Goal: Transaction & Acquisition: Download file/media

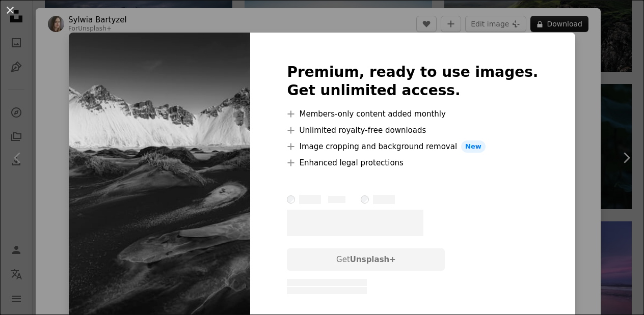
scroll to position [711, 0]
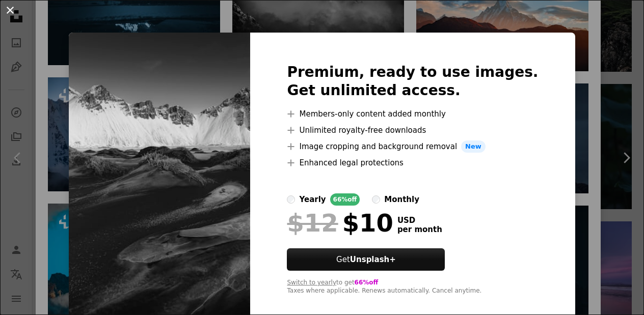
click at [9, 12] on button "An X shape" at bounding box center [10, 10] width 12 height 12
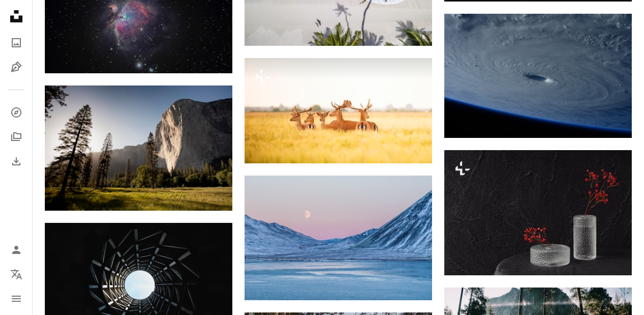
scroll to position [5113, 0]
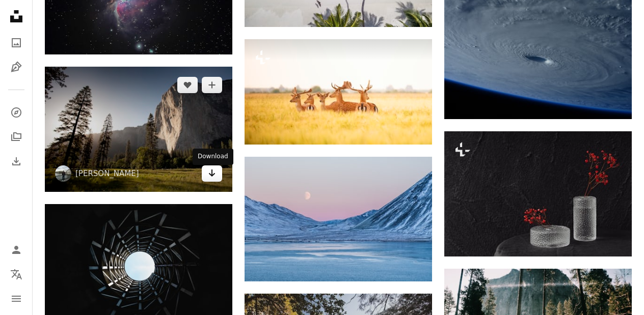
click at [214, 182] on link "Arrow pointing down" at bounding box center [212, 174] width 20 height 16
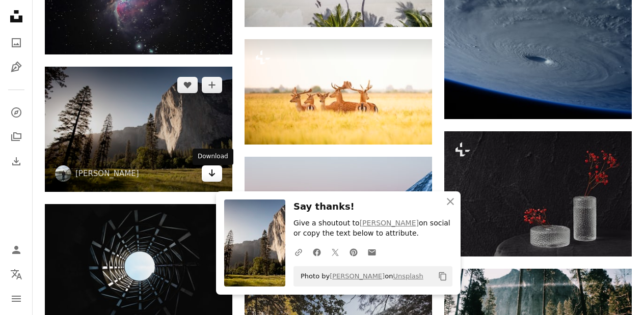
click at [217, 182] on link "Arrow pointing down" at bounding box center [212, 174] width 20 height 16
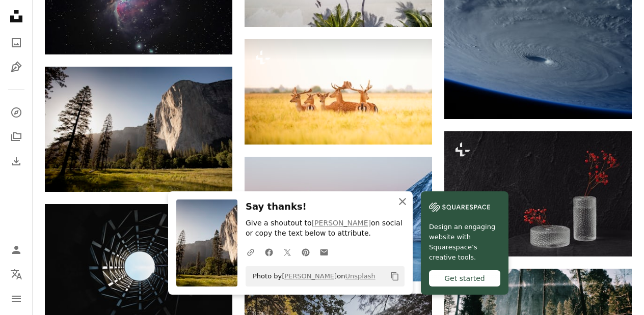
click at [404, 200] on icon "button" at bounding box center [402, 201] width 7 height 7
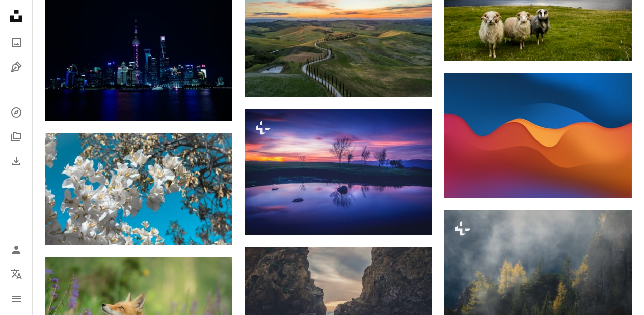
scroll to position [6153, 0]
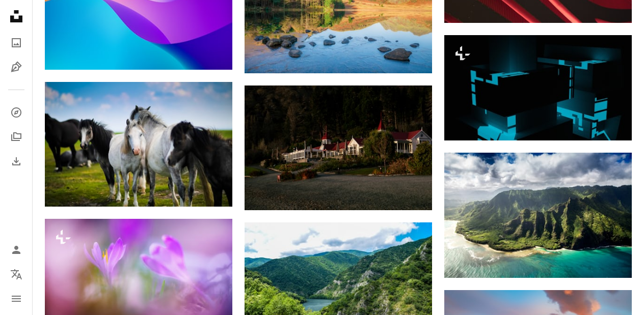
scroll to position [13196, 0]
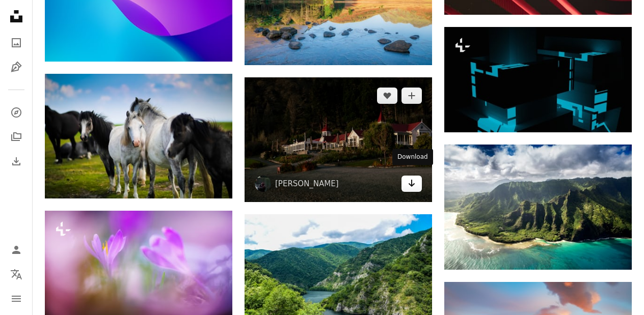
click at [408, 177] on icon "Arrow pointing down" at bounding box center [411, 183] width 8 height 12
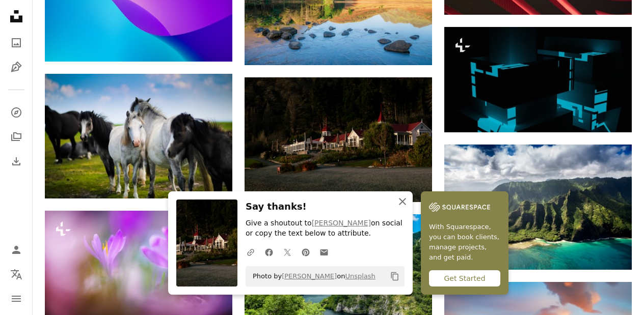
click at [406, 199] on icon "An X shape" at bounding box center [402, 202] width 12 height 12
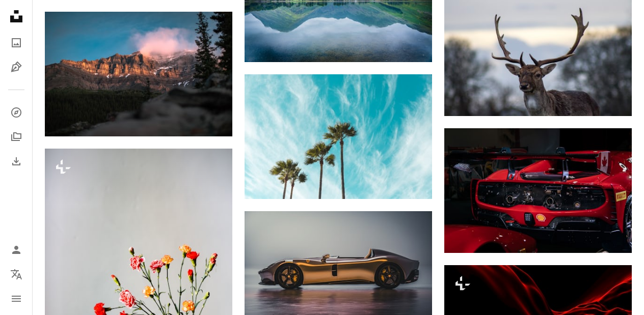
scroll to position [14026, 0]
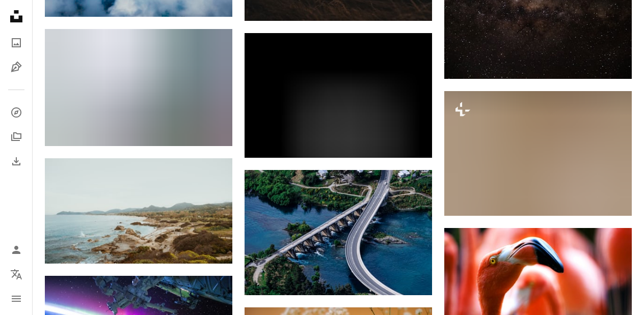
scroll to position [15013, 0]
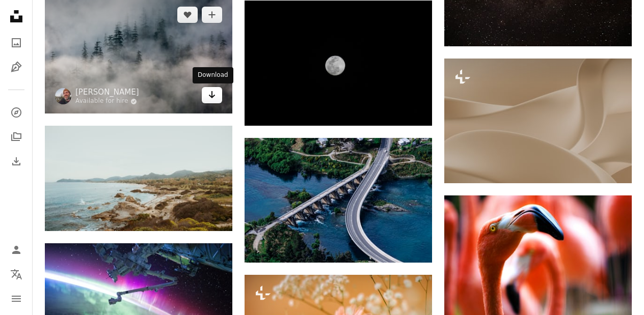
click at [215, 95] on icon "Arrow pointing down" at bounding box center [212, 95] width 8 height 12
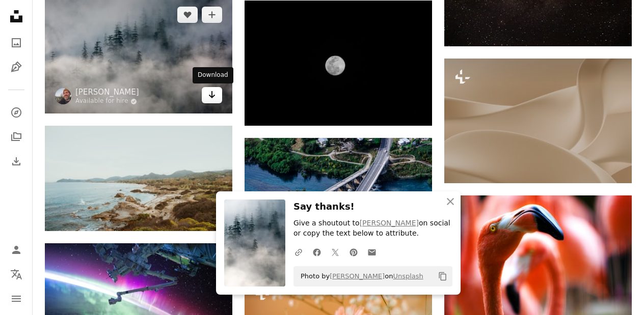
click at [216, 98] on link "Arrow pointing down" at bounding box center [212, 95] width 20 height 16
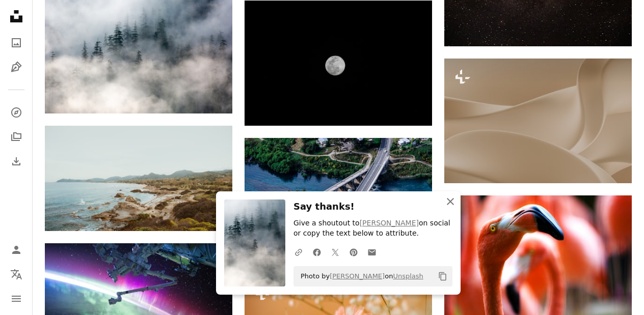
click at [452, 202] on icon "An X shape" at bounding box center [450, 202] width 12 height 12
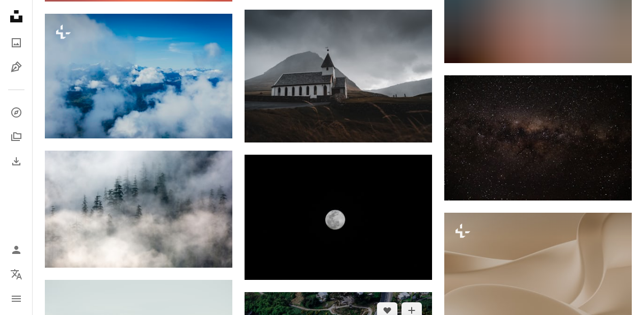
scroll to position [14844, 0]
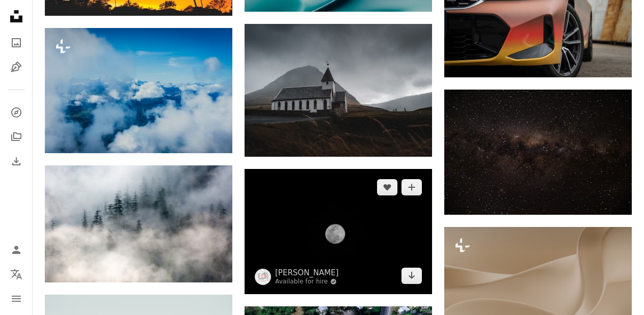
click at [344, 182] on img at bounding box center [337, 231] width 187 height 125
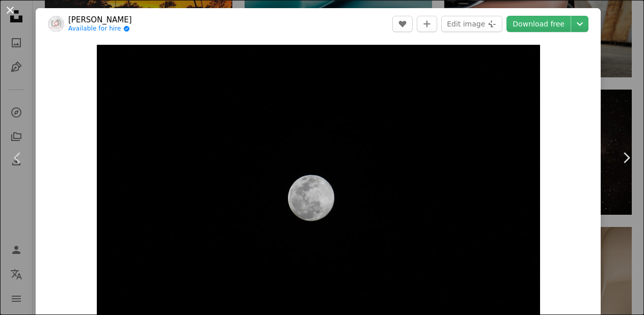
click at [11, 10] on button "An X shape" at bounding box center [10, 10] width 12 height 12
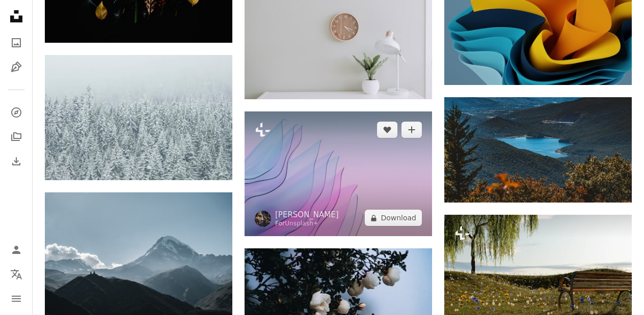
scroll to position [16158, 0]
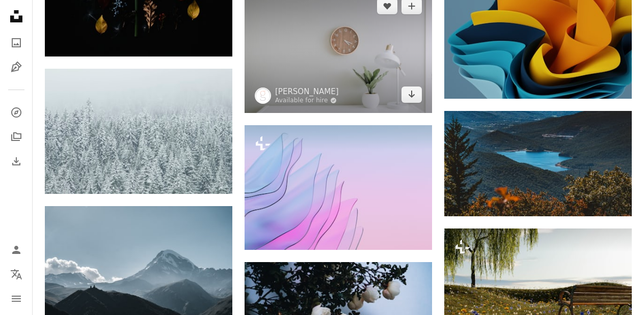
click at [351, 33] on img at bounding box center [337, 50] width 187 height 125
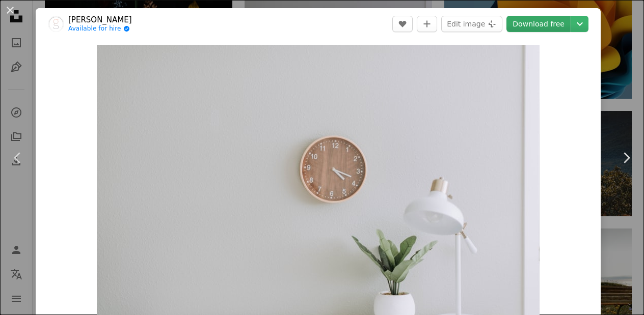
click at [546, 21] on link "Download free" at bounding box center [538, 24] width 64 height 16
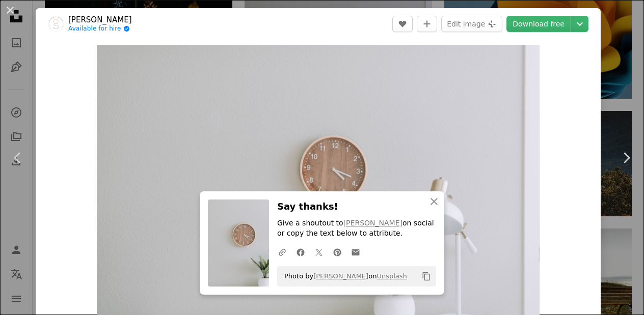
click at [401, 196] on div "An X shape Close Say thanks! Give a shoutout to [PERSON_NAME] on social or copy…" at bounding box center [322, 242] width 244 height 103
click at [436, 199] on icon "button" at bounding box center [433, 201] width 7 height 7
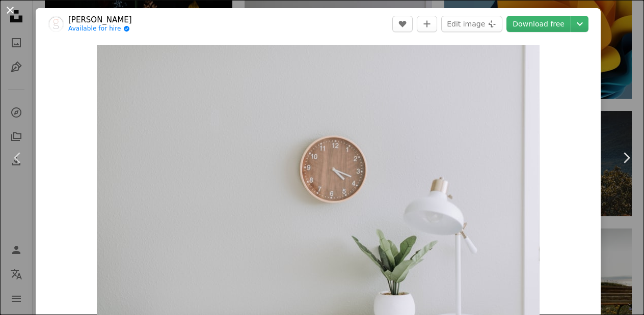
click at [11, 13] on button "An X shape" at bounding box center [10, 10] width 12 height 12
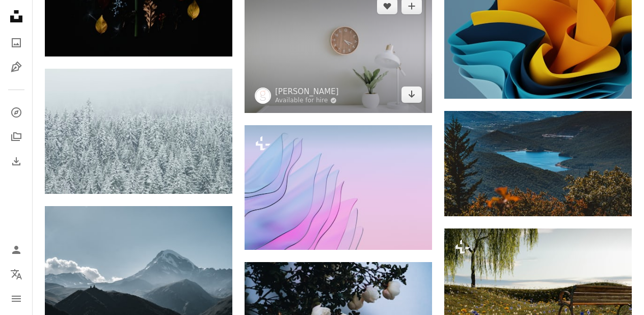
click at [290, 65] on img at bounding box center [337, 50] width 187 height 125
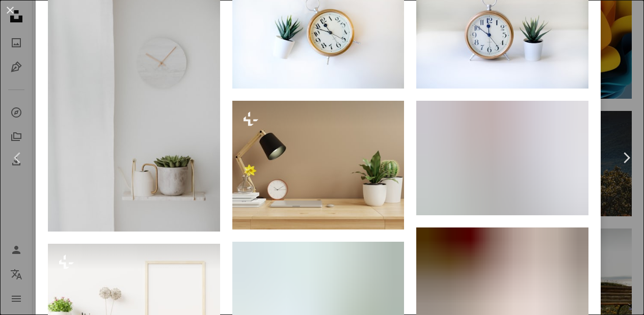
scroll to position [808, 0]
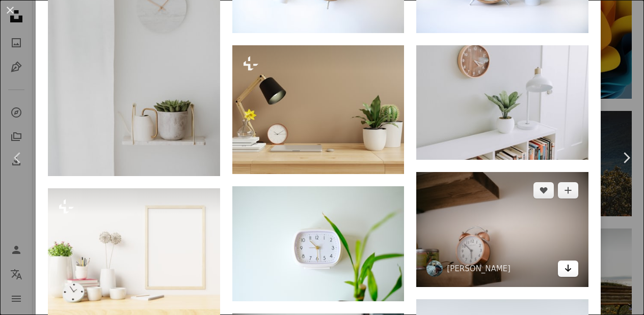
click at [578, 277] on link "Arrow pointing down" at bounding box center [568, 269] width 20 height 16
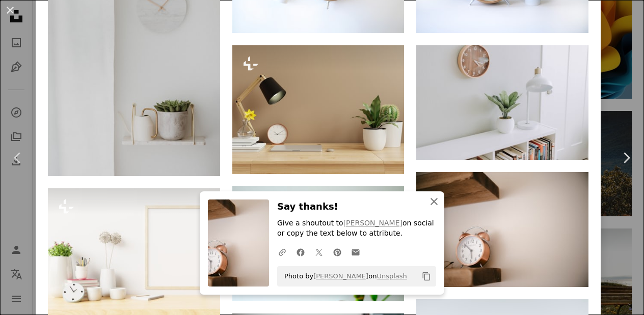
click at [436, 201] on icon "An X shape" at bounding box center [434, 202] width 12 height 12
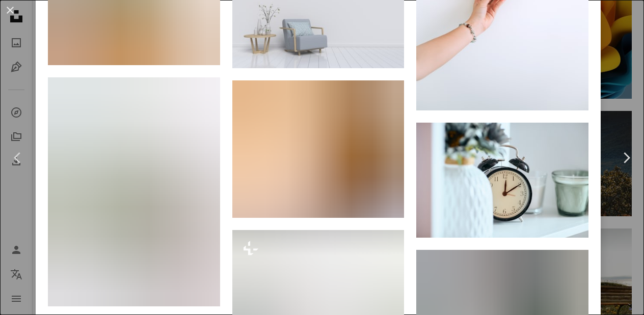
scroll to position [1306, 0]
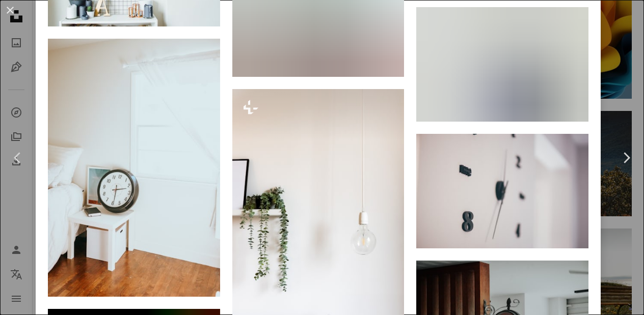
scroll to position [2899, 0]
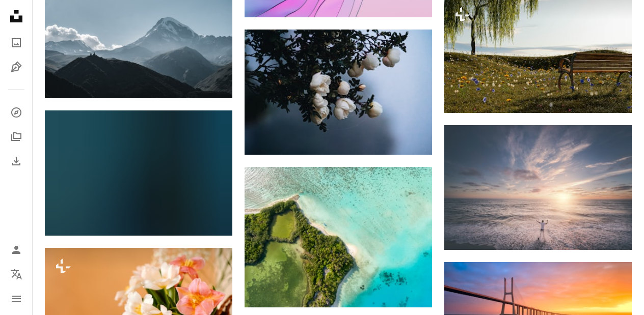
scroll to position [16423, 0]
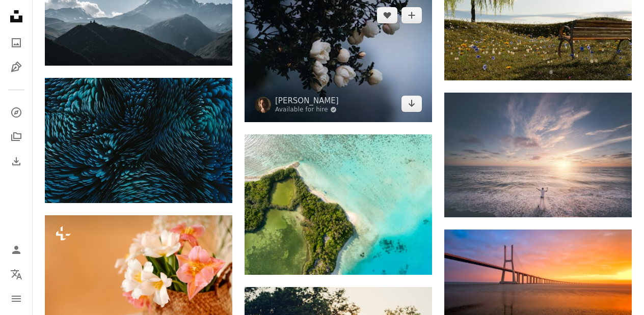
click at [308, 50] on img at bounding box center [337, 59] width 187 height 125
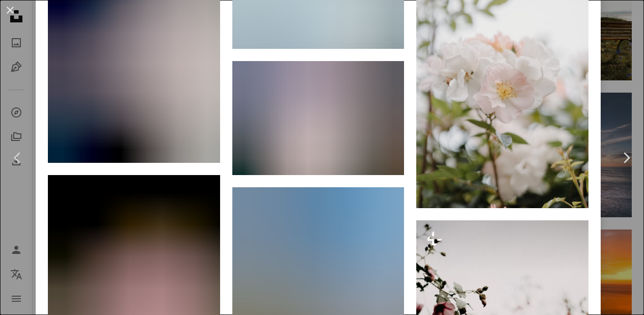
scroll to position [2862, 0]
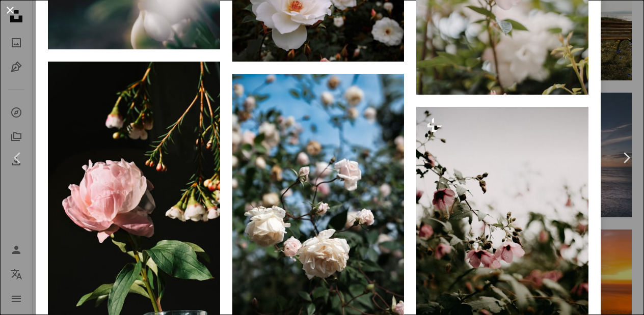
click at [11, 7] on button "An X shape" at bounding box center [10, 10] width 12 height 12
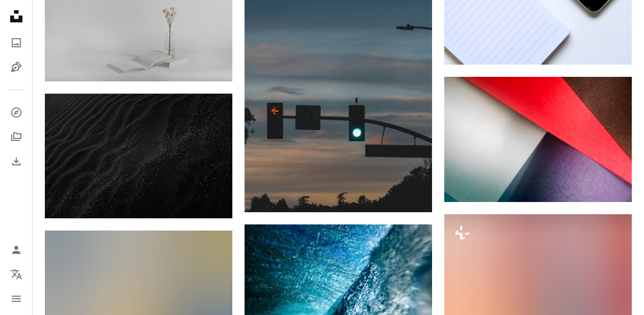
scroll to position [20645, 0]
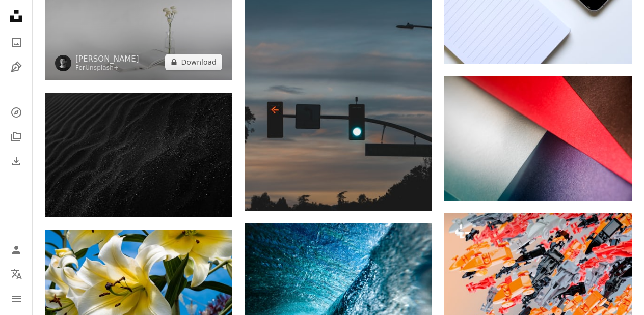
click at [183, 22] on img at bounding box center [138, 19] width 187 height 122
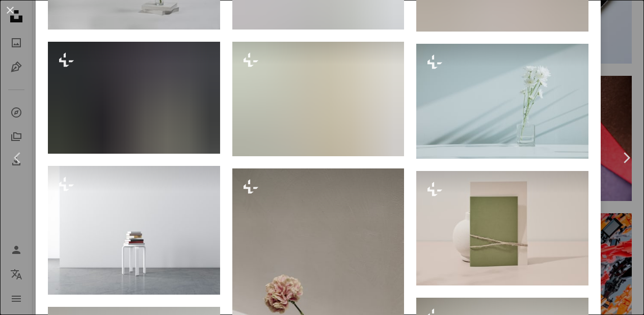
scroll to position [818, 0]
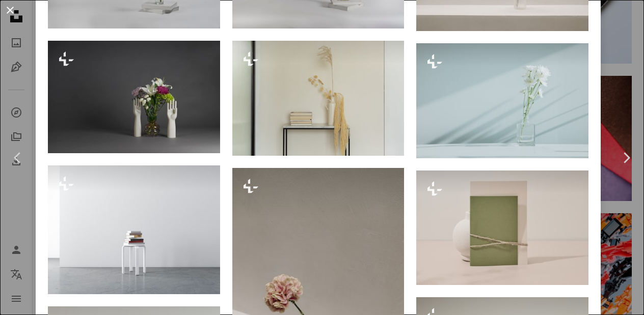
click at [11, 10] on button "An X shape" at bounding box center [10, 10] width 12 height 12
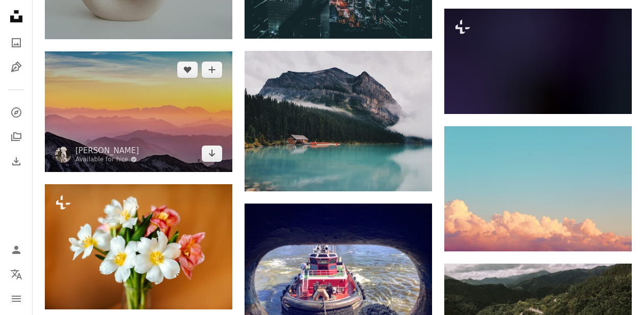
scroll to position [21805, 0]
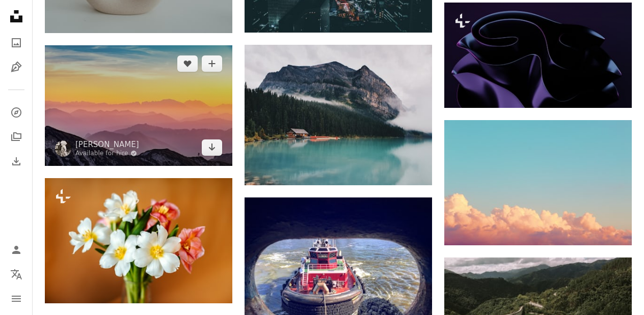
click at [148, 120] on img at bounding box center [138, 105] width 187 height 120
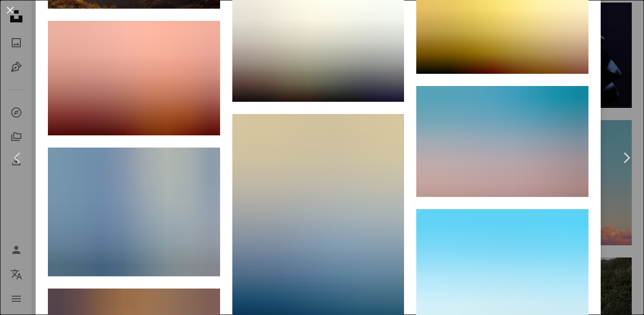
scroll to position [11446, 0]
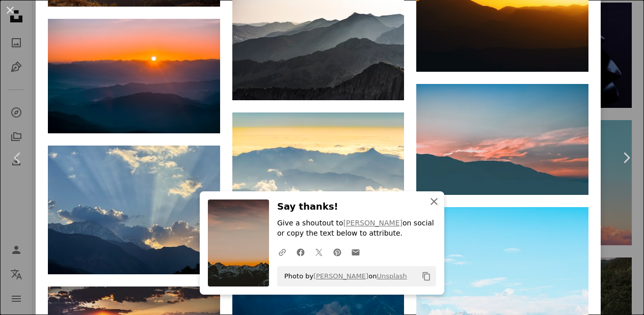
click at [431, 198] on icon "An X shape" at bounding box center [434, 202] width 12 height 12
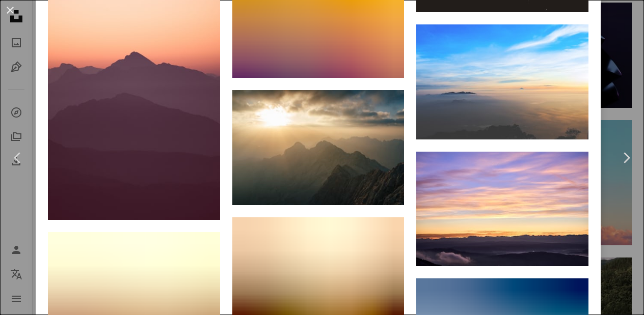
scroll to position [13000, 0]
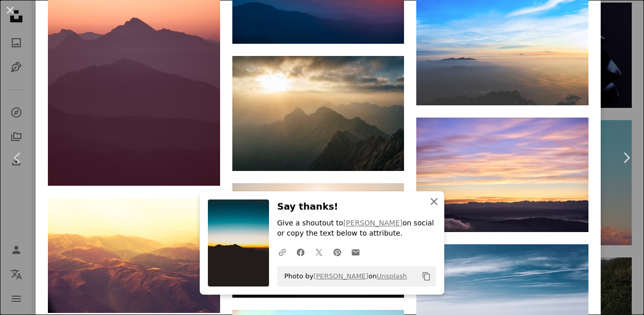
click at [434, 201] on icon "button" at bounding box center [433, 201] width 7 height 7
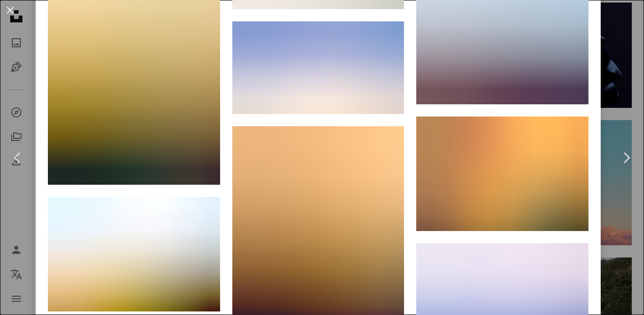
scroll to position [13527, 0]
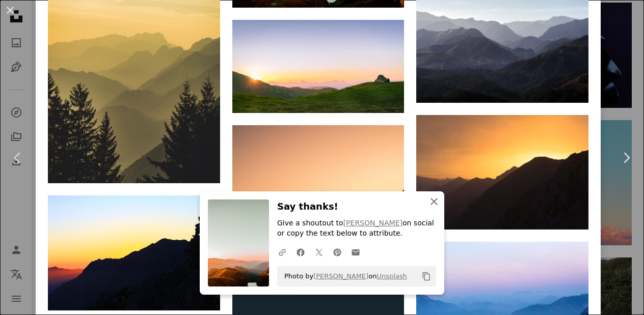
click at [430, 197] on icon "An X shape" at bounding box center [434, 202] width 12 height 12
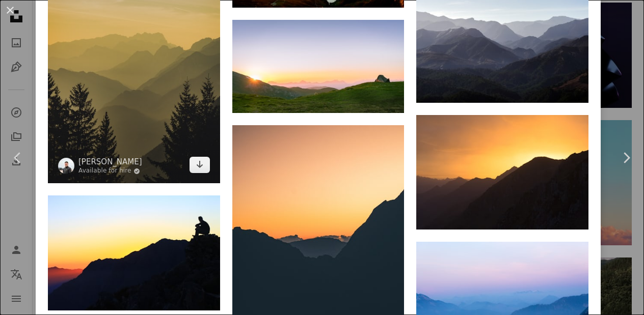
click at [153, 183] on img at bounding box center [134, 55] width 172 height 258
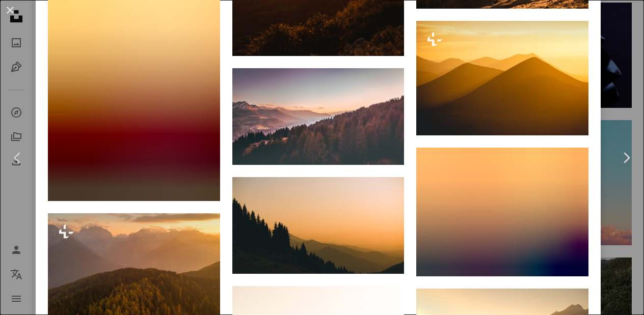
scroll to position [1367, 0]
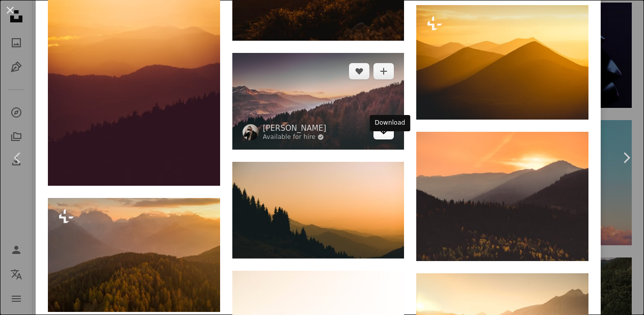
click at [382, 140] on link "Arrow pointing down" at bounding box center [383, 131] width 20 height 16
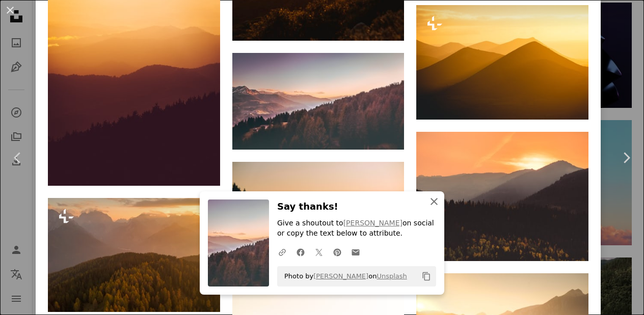
click at [432, 198] on icon "An X shape" at bounding box center [434, 202] width 12 height 12
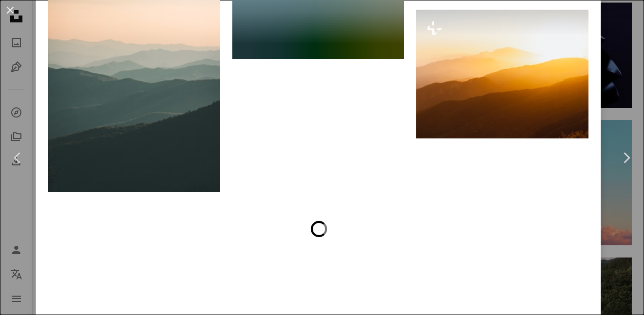
scroll to position [2915, 0]
